Goal: Task Accomplishment & Management: Use online tool/utility

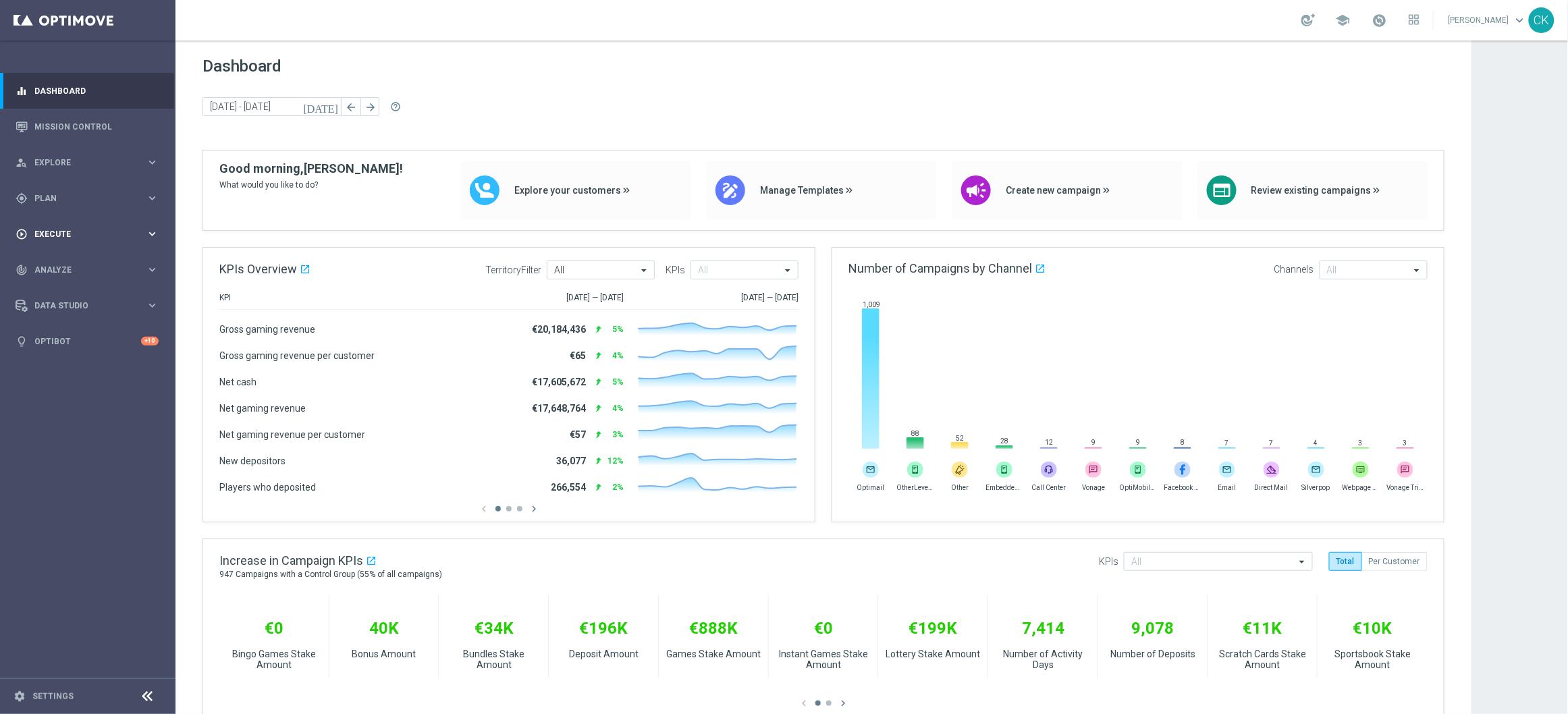
click at [43, 232] on span "Execute" at bounding box center [90, 234] width 111 height 8
click at [56, 261] on link "Campaign Builder" at bounding box center [87, 262] width 105 height 11
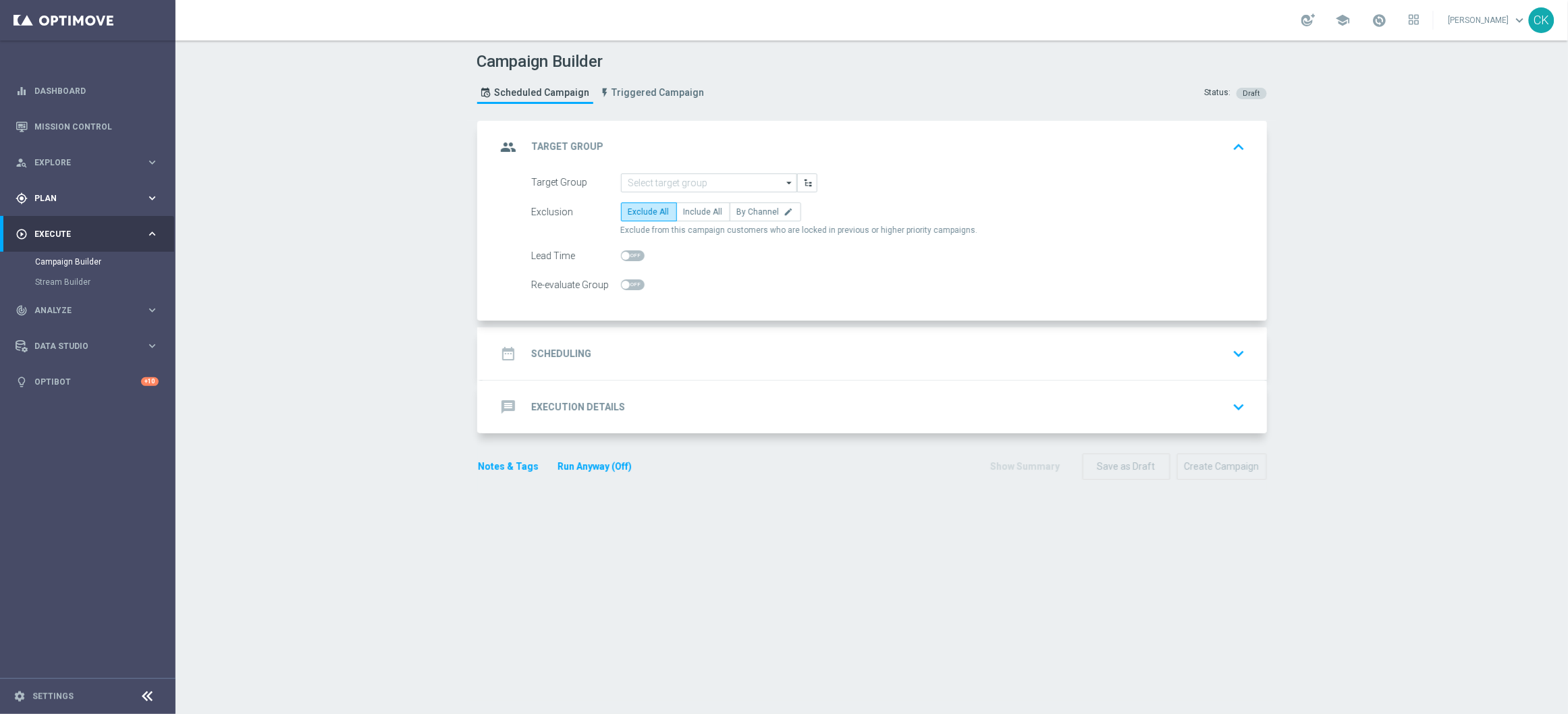
click at [50, 194] on span "Plan" at bounding box center [90, 198] width 111 height 8
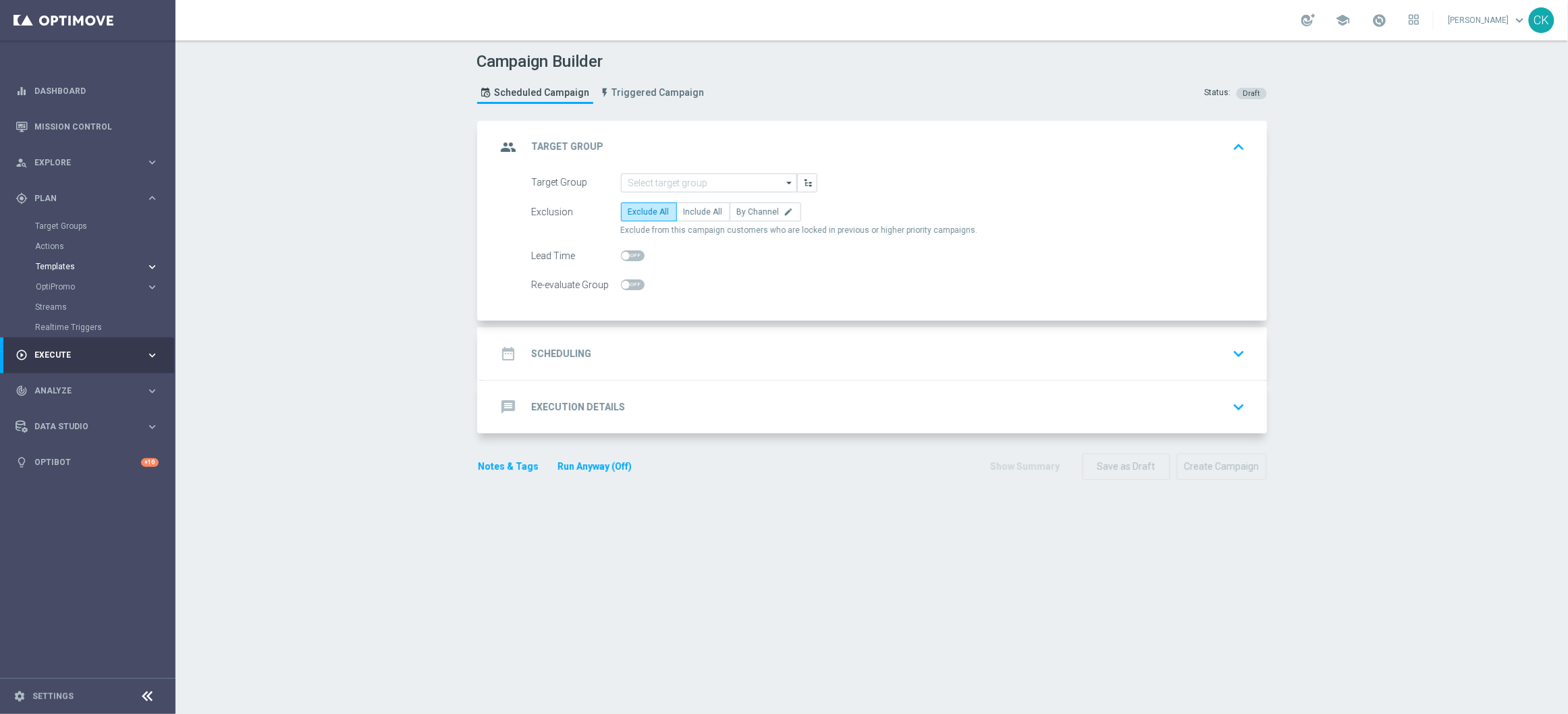
click at [56, 265] on span "Templates" at bounding box center [84, 266] width 97 height 8
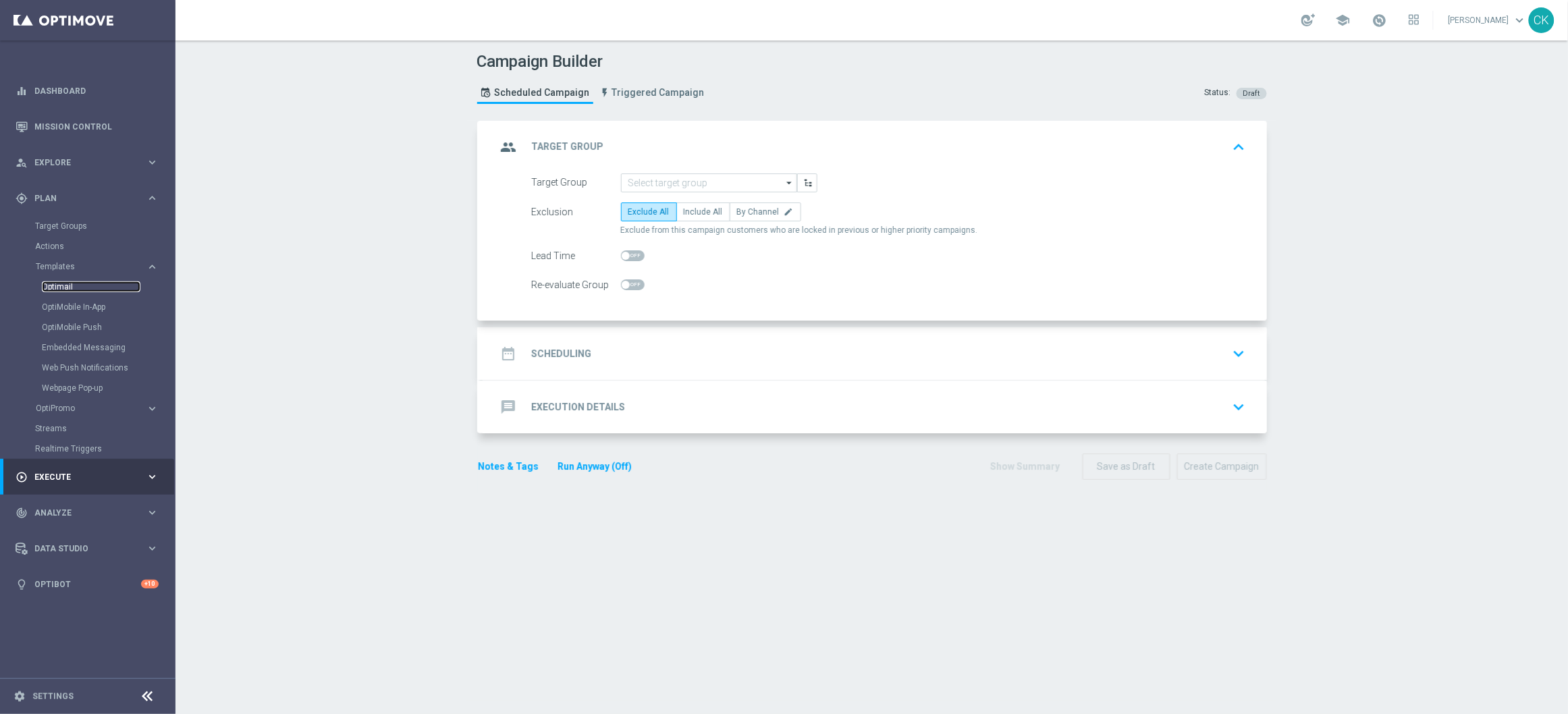
click at [64, 289] on link "Optimail" at bounding box center [91, 287] width 99 height 11
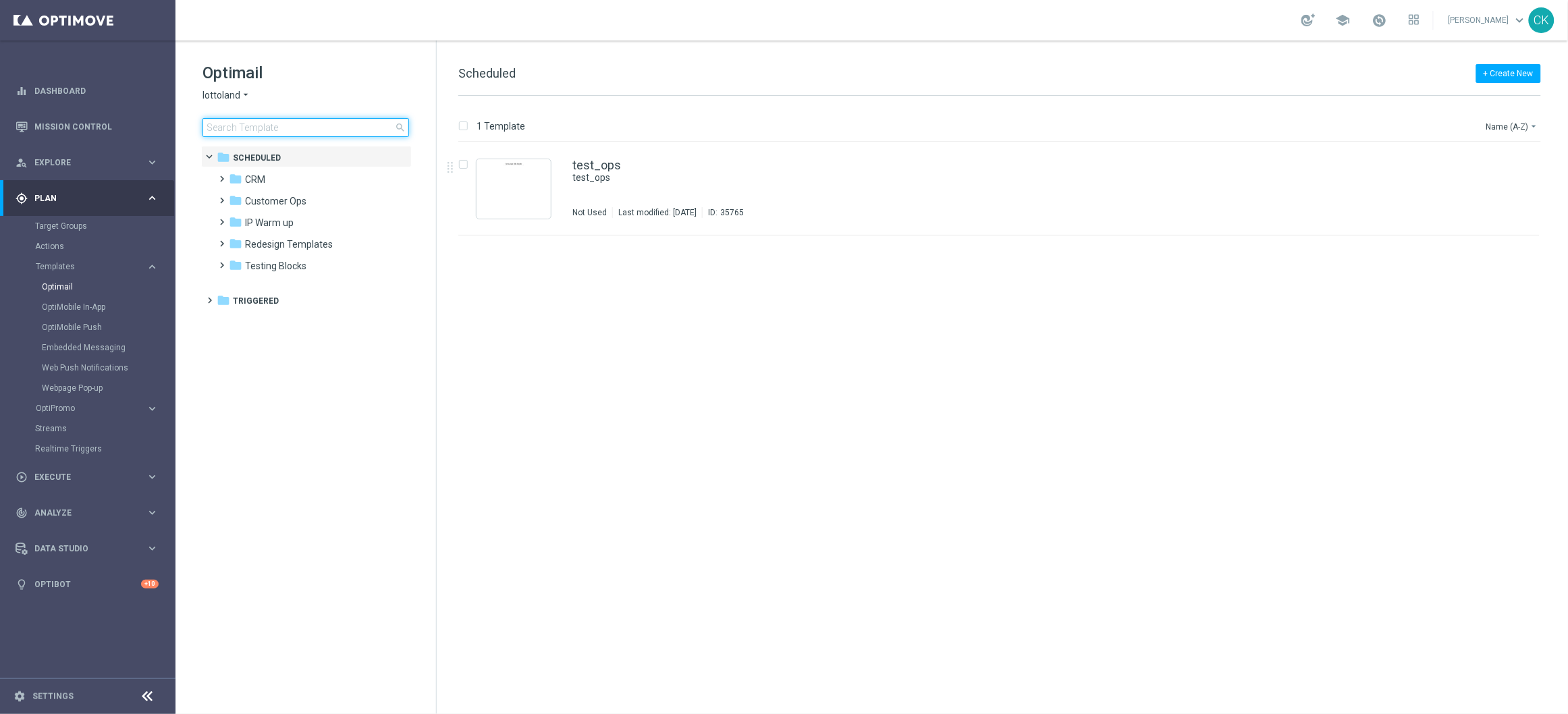
click at [274, 127] on input at bounding box center [305, 128] width 207 height 19
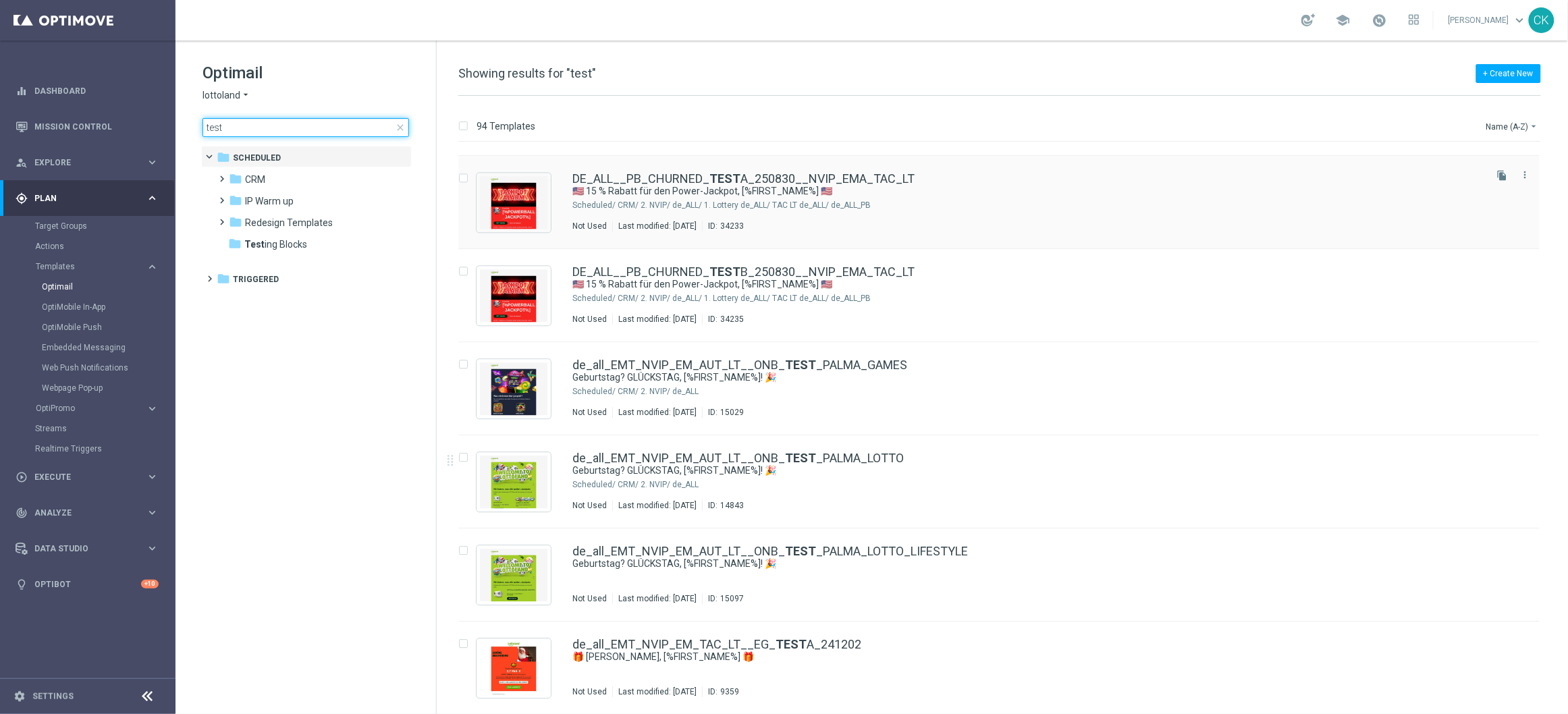
scroll to position [1385, 0]
type input "test"
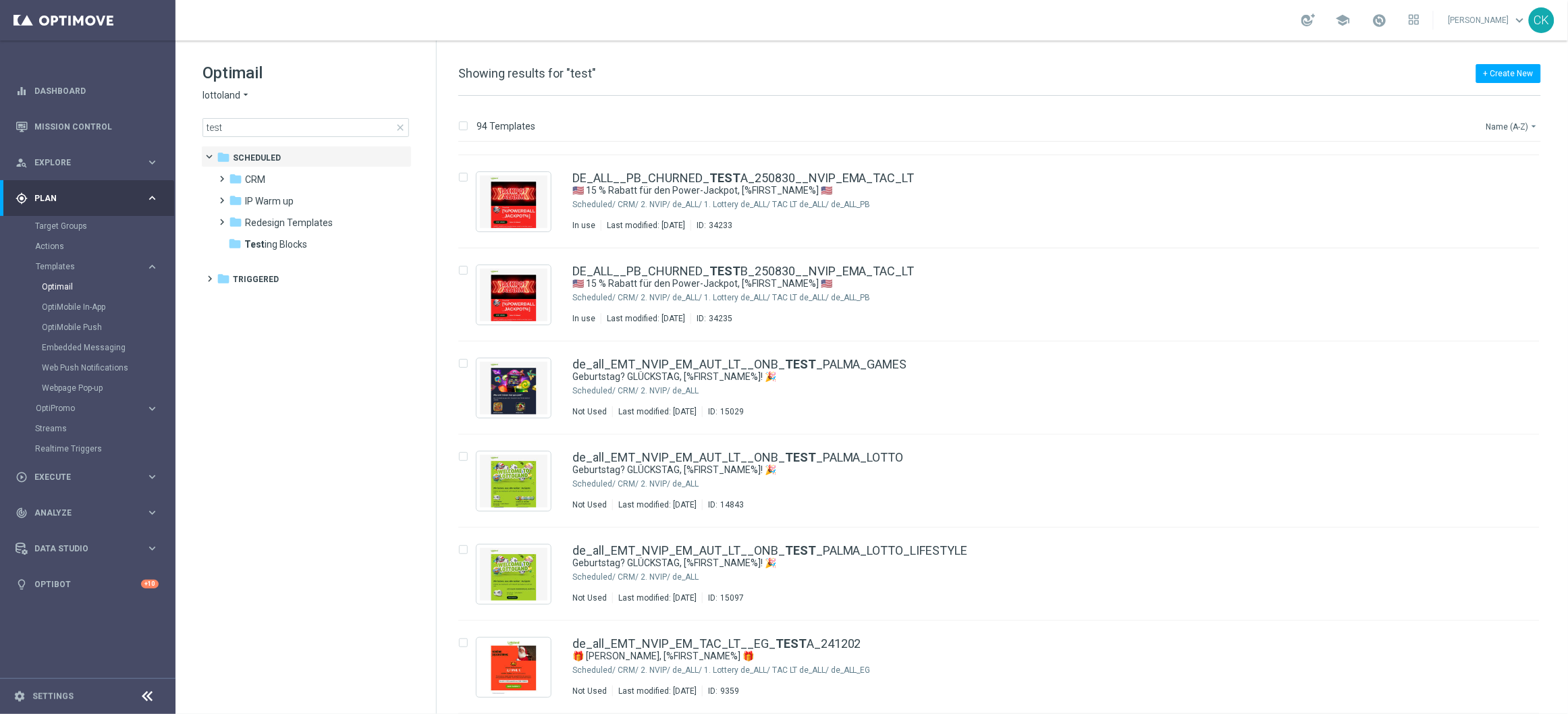
click at [1508, 122] on button "Name (A-Z) arrow_drop_down" at bounding box center [1513, 126] width 56 height 16
click at [1489, 186] on span "Date Modified (Newest)" at bounding box center [1490, 187] width 91 height 10
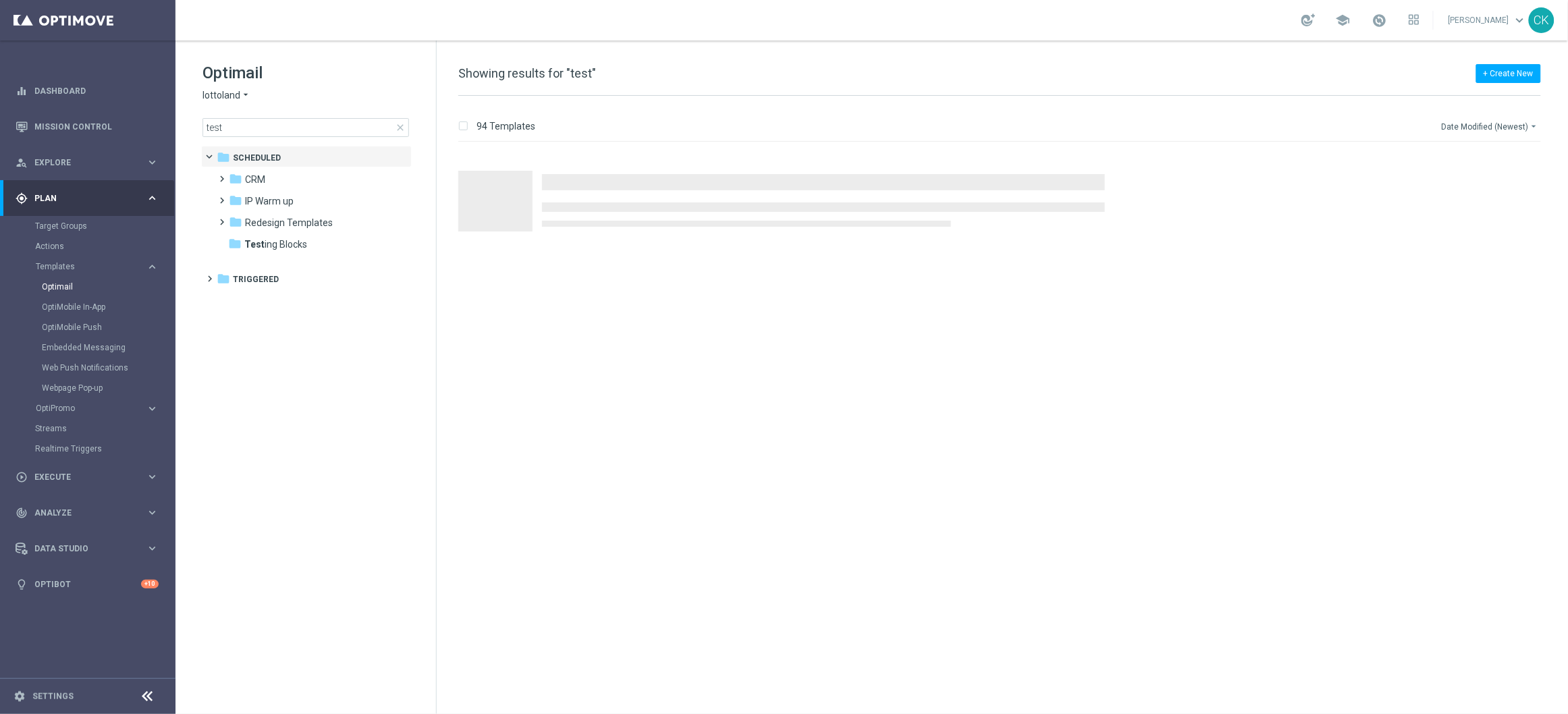
scroll to position [0, 0]
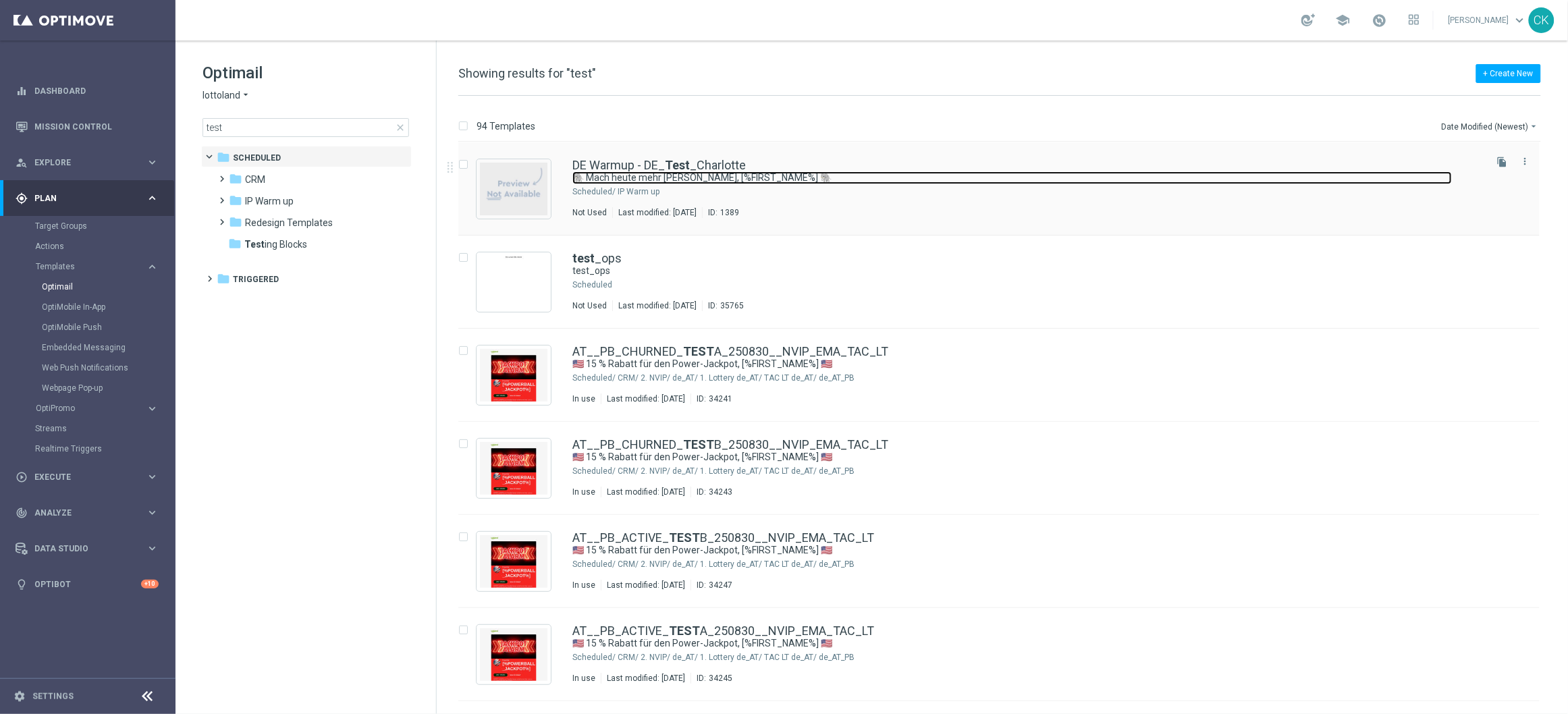
click at [619, 184] on link "🐘 Mach heute mehr draus, [%FIRST_NAME%] 🐘" at bounding box center [1012, 178] width 879 height 13
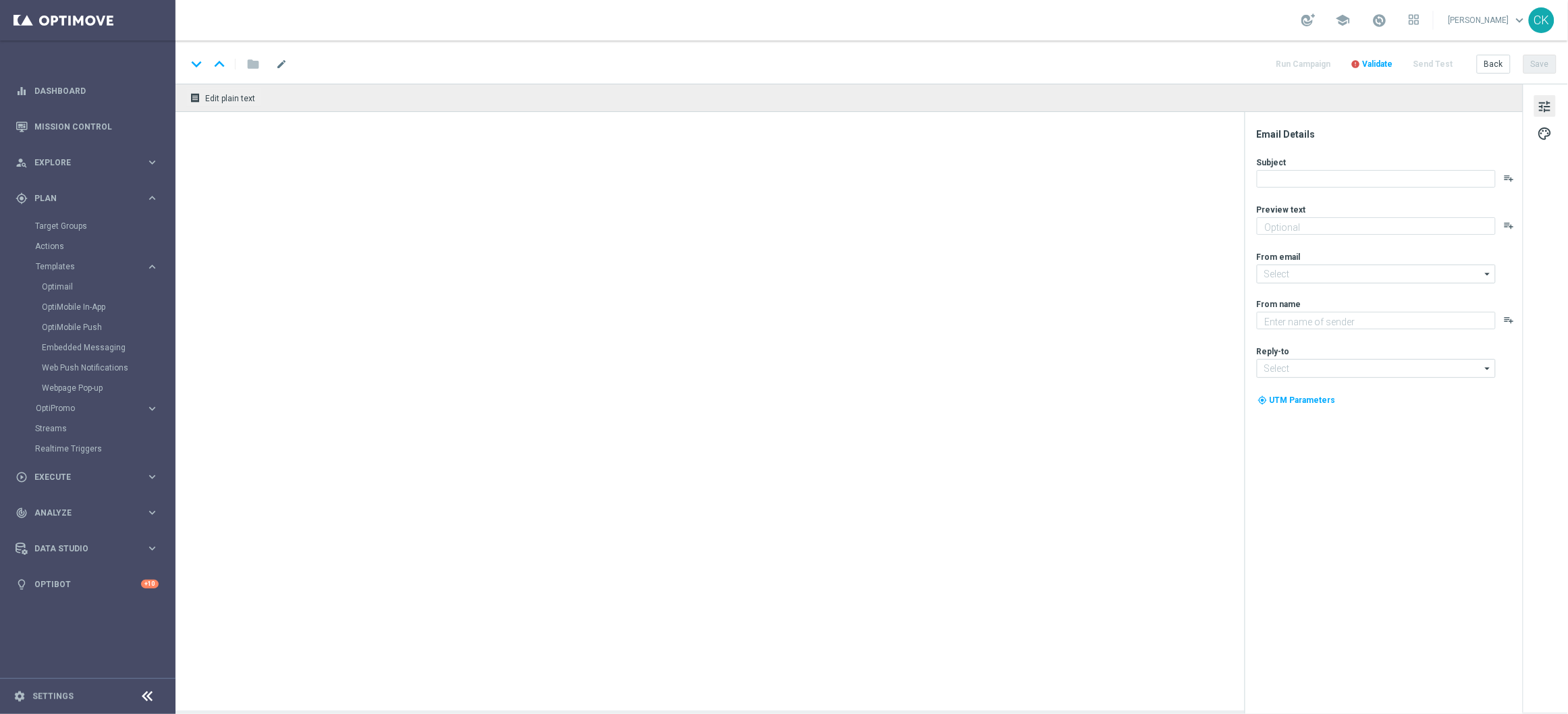
type textarea "Der doppelte EuroJackpot GRATIS."
type input "mail@crm.lottoland.com"
type textarea "Lottoland"
type input "service@lottoland.com"
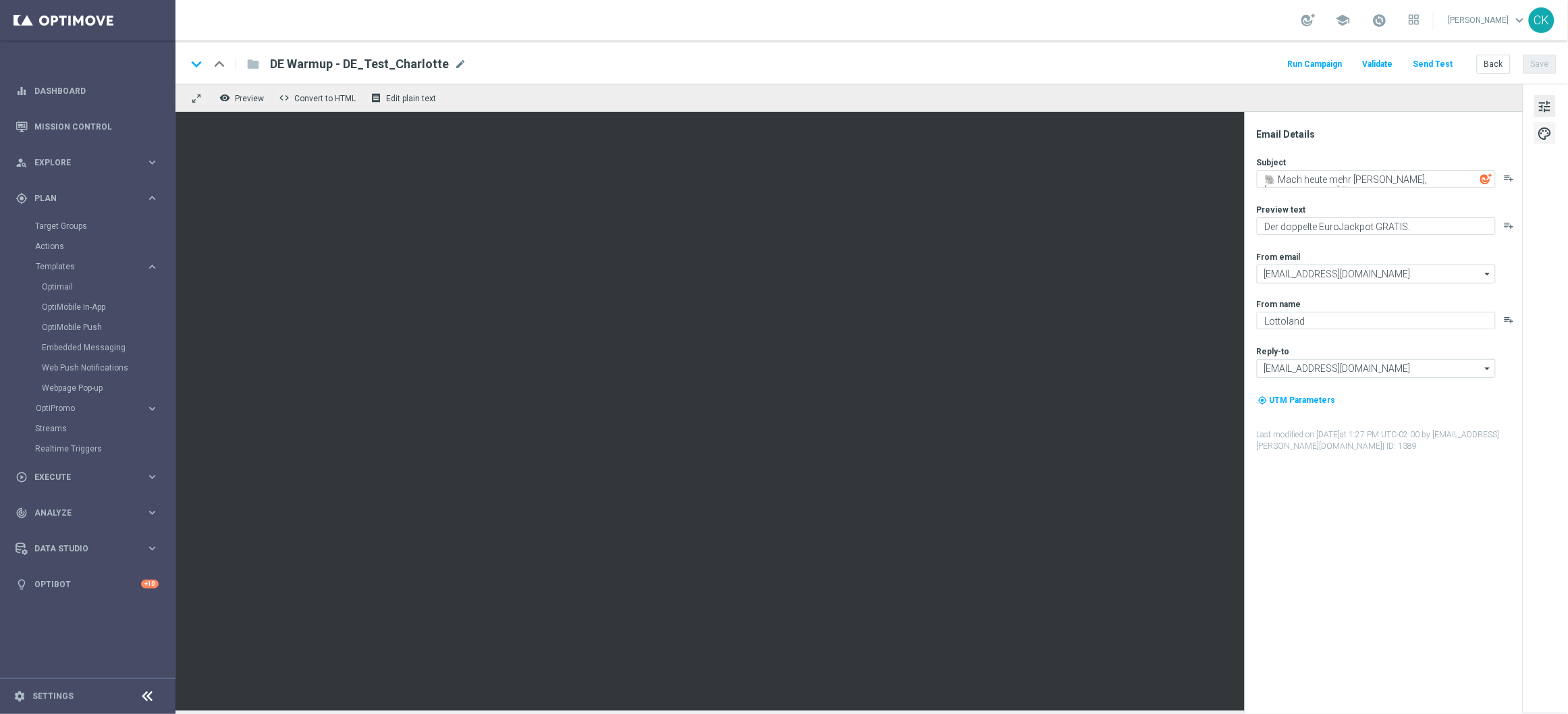
click at [1549, 131] on span "palette" at bounding box center [1545, 134] width 15 height 18
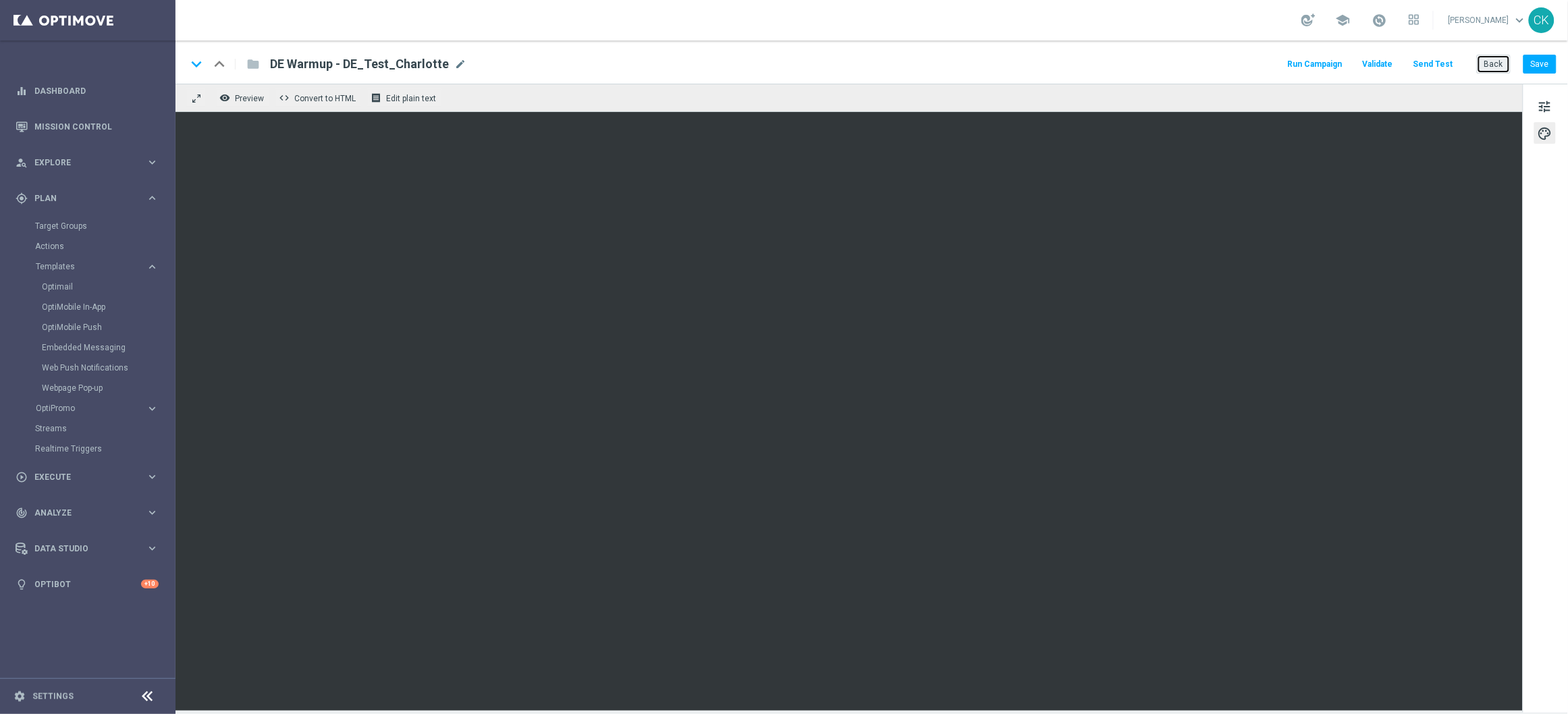
click at [1492, 61] on button "Back" at bounding box center [1493, 65] width 34 height 19
